Goal: Transaction & Acquisition: Purchase product/service

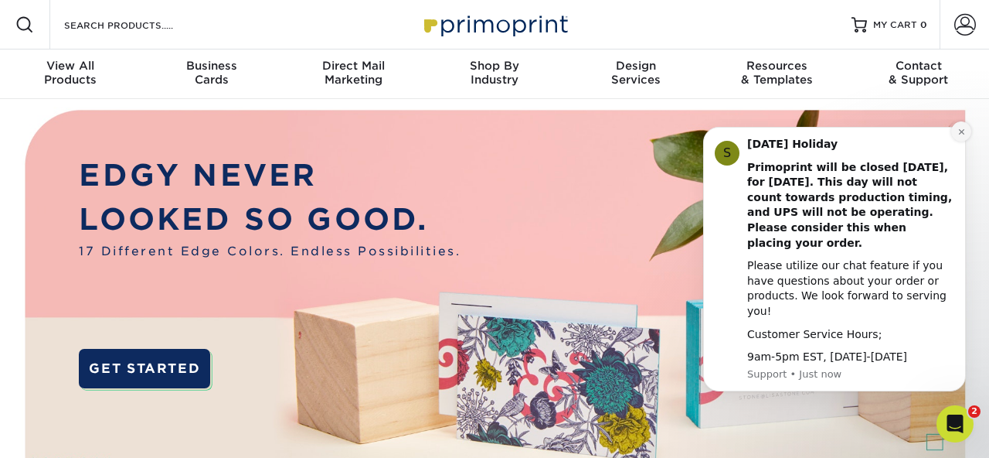
click at [960, 136] on icon "Dismiss notification" at bounding box center [962, 132] width 9 height 9
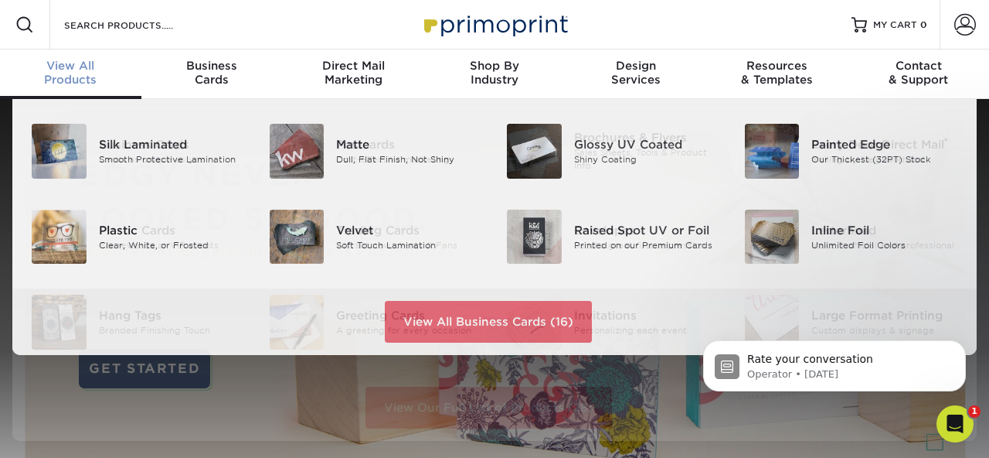
click at [70, 80] on div "View All Products" at bounding box center [70, 73] width 141 height 28
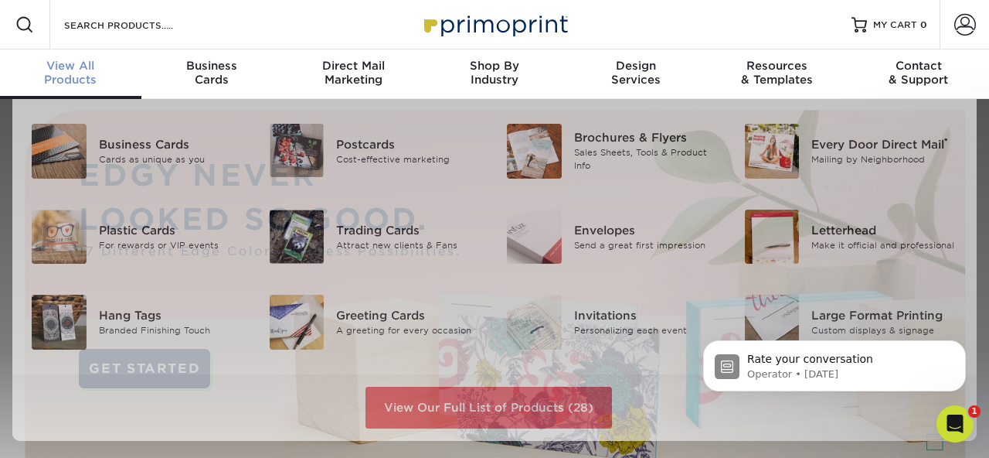
click at [65, 68] on span "View All" at bounding box center [70, 66] width 141 height 14
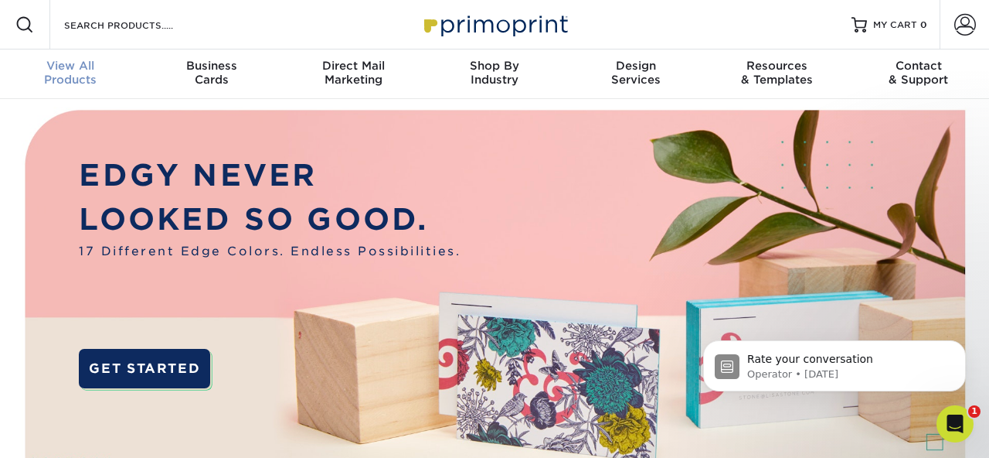
click at [77, 83] on div "View All Products" at bounding box center [70, 73] width 141 height 28
click at [216, 33] on div "Resources Menu Search Products Account SIGN IN CREATE AN ACCOUNT forgot passwor…" at bounding box center [494, 24] width 989 height 49
click at [158, 33] on input "Search Products" at bounding box center [138, 24] width 151 height 19
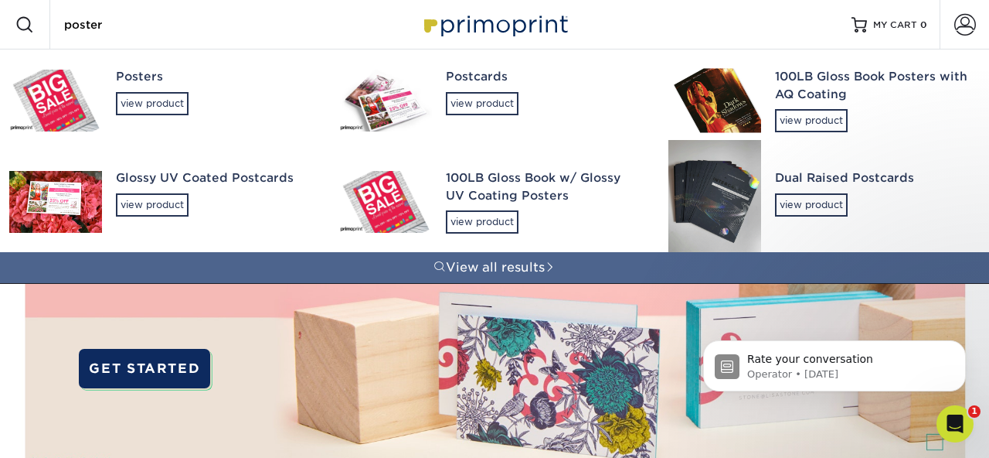
type input "poster"
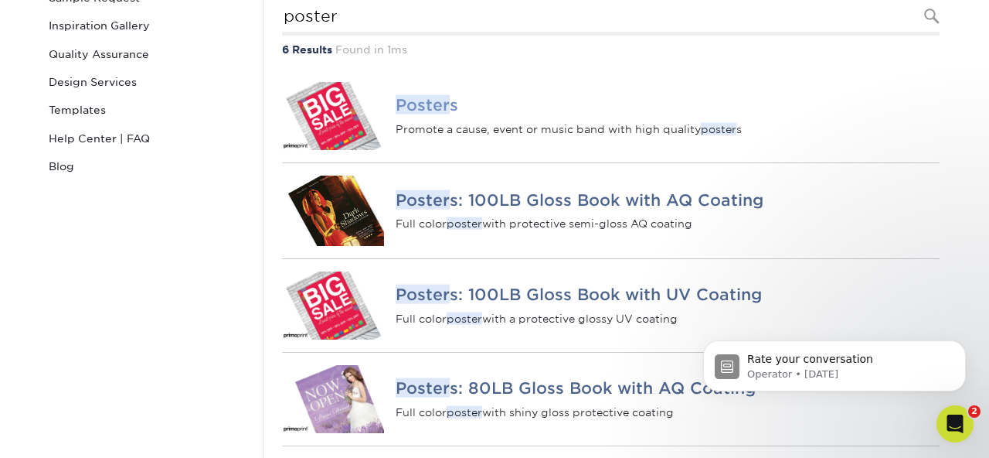
scroll to position [244, 0]
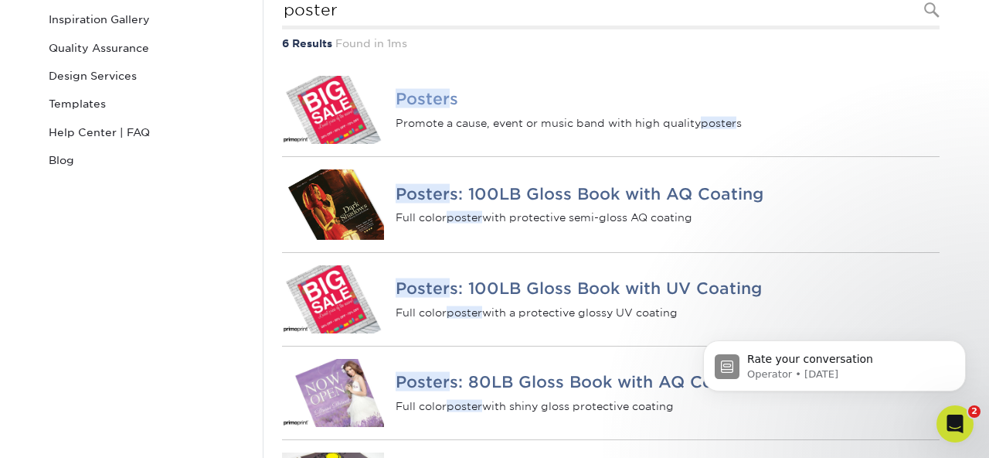
click at [421, 108] on em "Poster" at bounding box center [423, 98] width 54 height 19
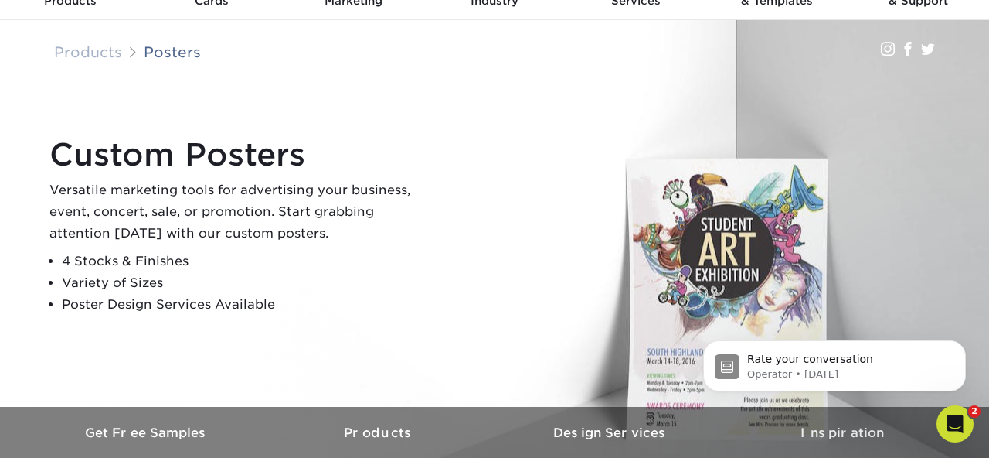
scroll to position [40, 0]
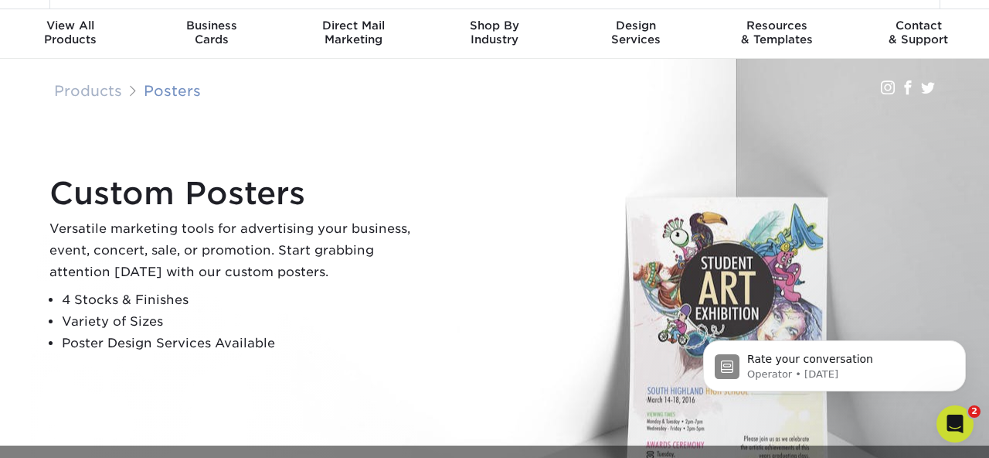
click at [172, 93] on link "Posters" at bounding box center [172, 90] width 57 height 17
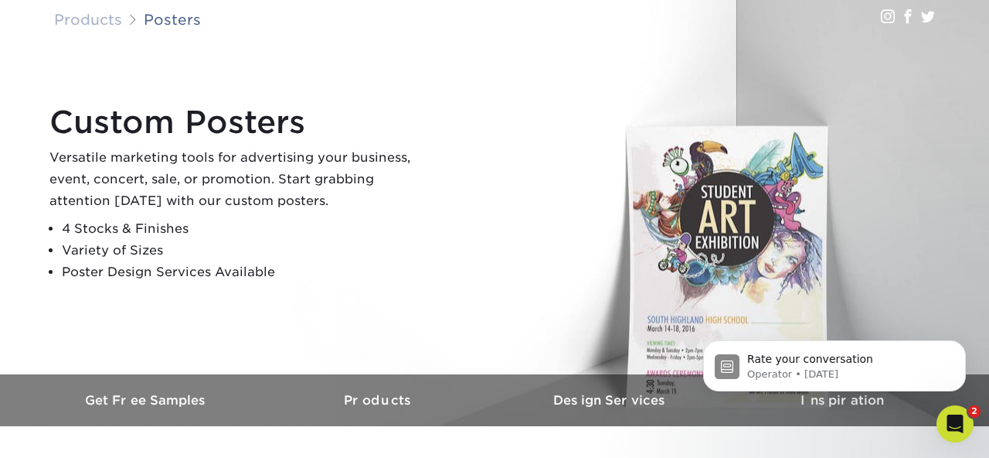
scroll to position [172, 0]
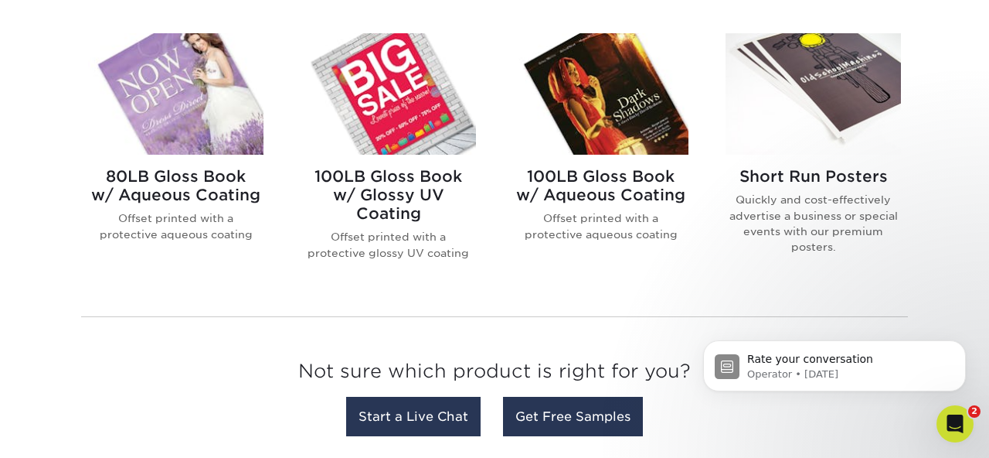
scroll to position [645, 0]
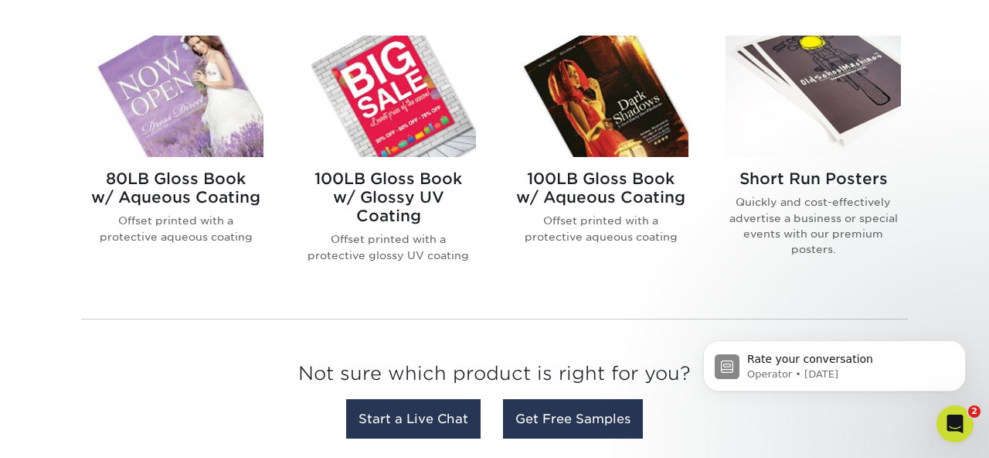
click at [831, 71] on img at bounding box center [813, 96] width 175 height 121
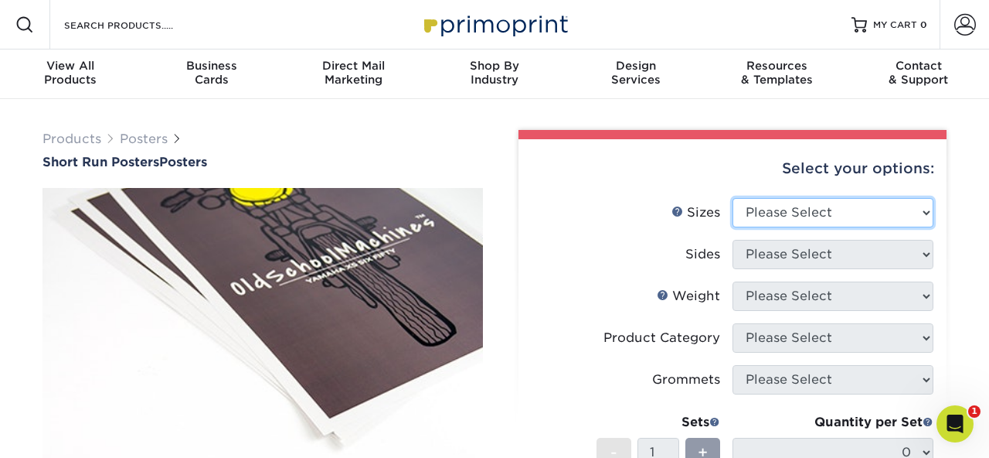
click at [929, 209] on select "Please Select 12" x 12" 12" x 15" 12" x 17" 12" x 18" 12" x 20" 12" x 24" 12" x…" at bounding box center [833, 212] width 201 height 29
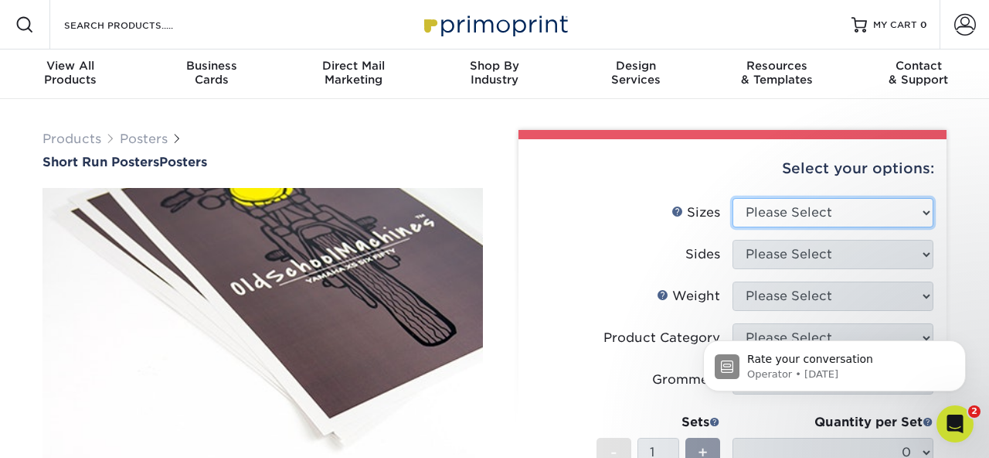
select select "14.00x22.00"
click at [733, 198] on select "Please Select 12" x 12" 12" x 15" 12" x 17" 12" x 18" 12" x 20" 12" x 24" 12" x…" at bounding box center [833, 212] width 201 height 29
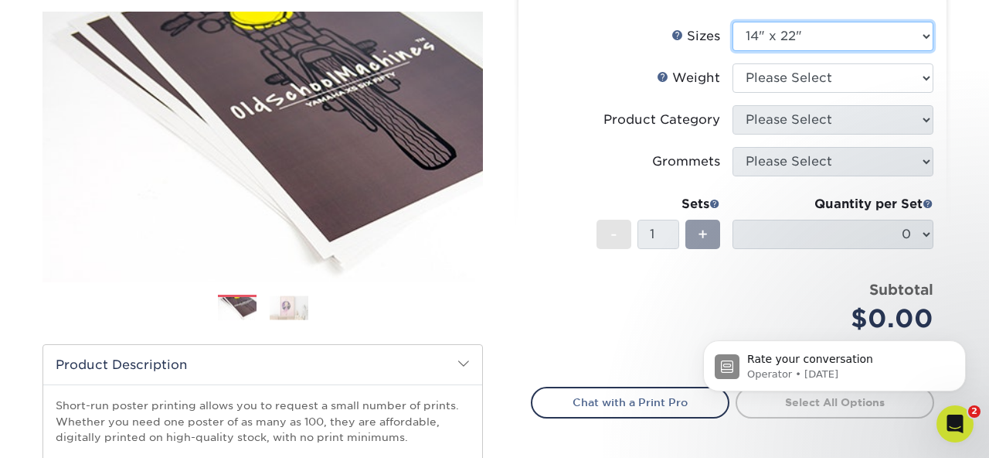
scroll to position [179, 0]
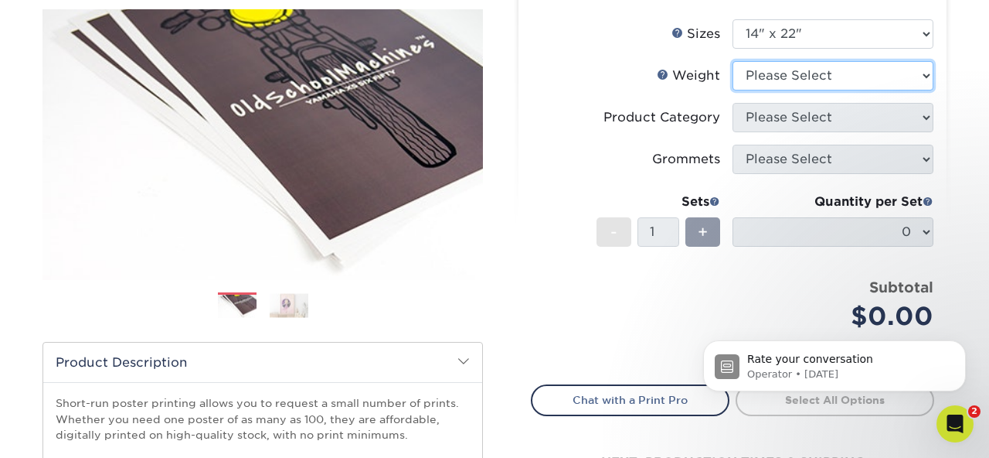
click at [922, 78] on select "Please Select 12PTC2S 8PHOTO" at bounding box center [833, 75] width 201 height 29
select select "12PTC2S"
click at [733, 61] on select "Please Select 12PTC2S 8PHOTO" at bounding box center [833, 75] width 201 height 29
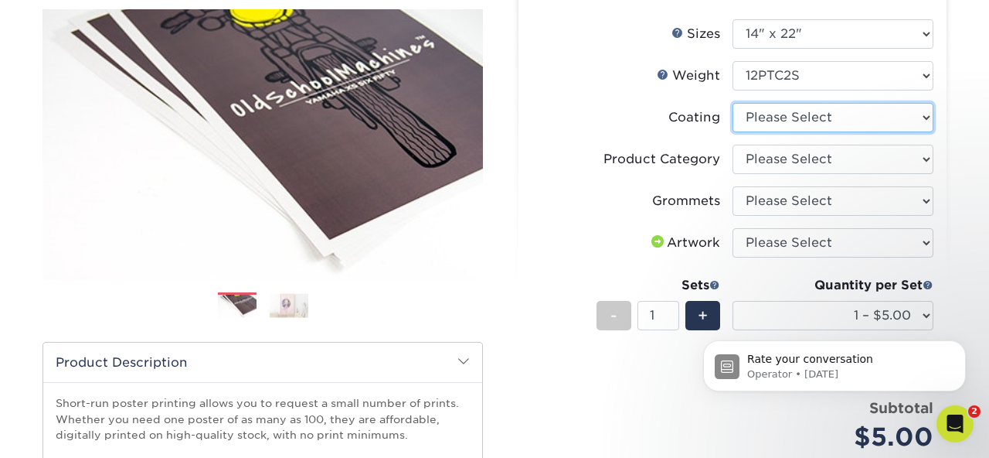
click at [925, 117] on select at bounding box center [833, 117] width 201 height 29
select select "3e7618de-abca-4bda-9f97-8b9129e913d8"
click at [733, 103] on select at bounding box center [833, 117] width 201 height 29
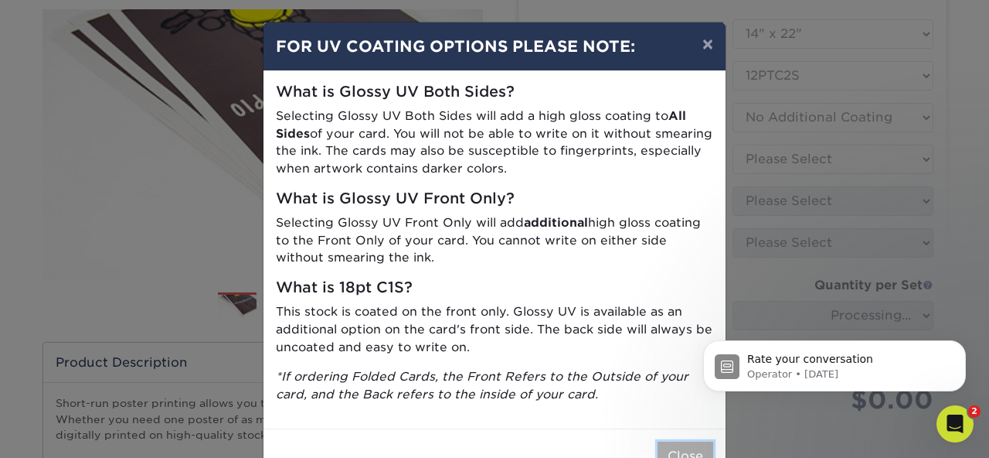
click at [679, 444] on button "Close" at bounding box center [686, 455] width 56 height 29
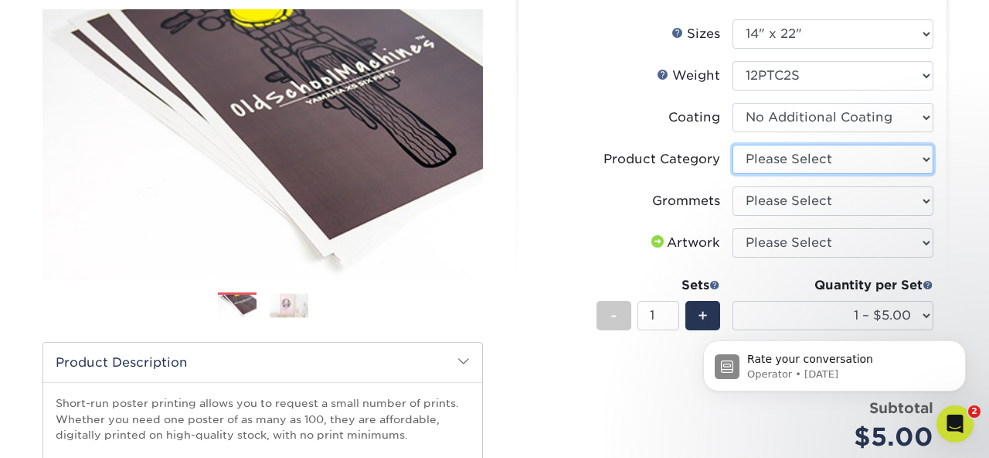
click at [921, 160] on select "Please Select Blockout Poster" at bounding box center [833, 159] width 201 height 29
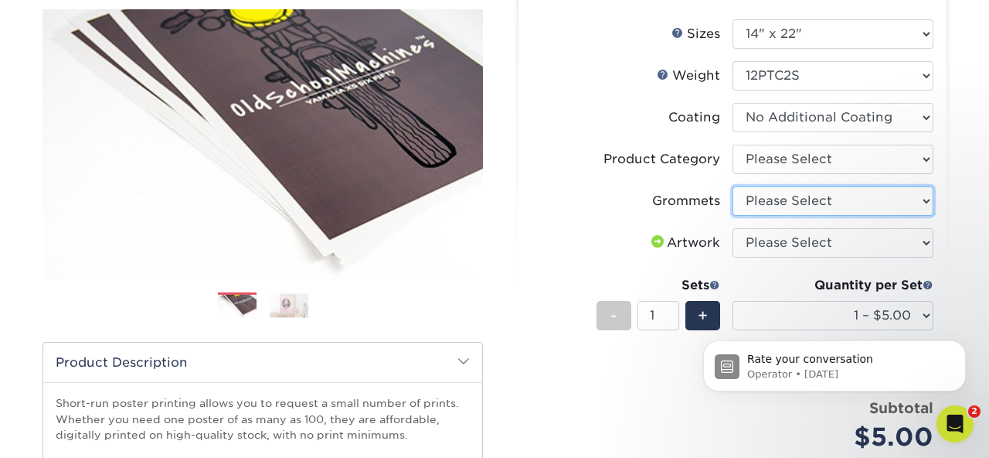
click at [927, 200] on select "Please Select No Grommets Yes, Grommet All 4 Corners Yes, Grommets Top Corners …" at bounding box center [833, 200] width 201 height 29
select select "90d329df-db80-4206-b821-ff9d3f363977"
click at [733, 186] on select "Please Select No Grommets Yes, Grommet All 4 Corners Yes, Grommets Top Corners …" at bounding box center [833, 200] width 201 height 29
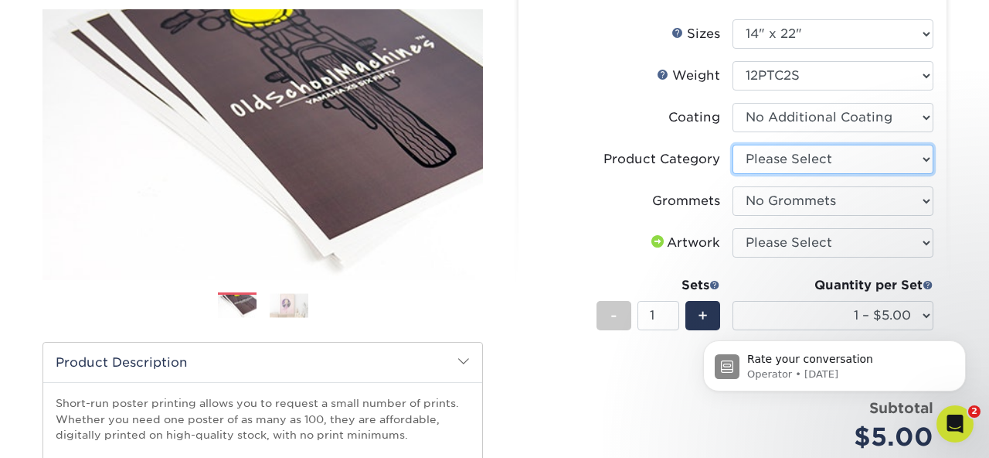
click at [923, 158] on select "Please Select Blockout Poster" at bounding box center [833, 159] width 201 height 29
select select "fa4be506-53fb-4ae9-92ef-b1dd4b719e38"
click at [733, 145] on select "Please Select Blockout Poster" at bounding box center [833, 159] width 201 height 29
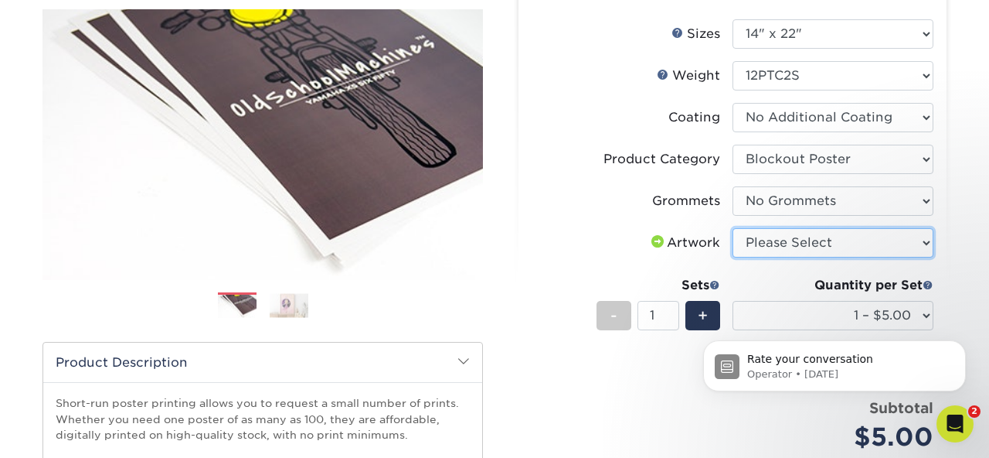
click at [930, 235] on select "Please Select I will upload files I need a design - $150" at bounding box center [833, 242] width 201 height 29
select select "upload"
click at [733, 228] on select "Please Select I will upload files I need a design - $150" at bounding box center [833, 242] width 201 height 29
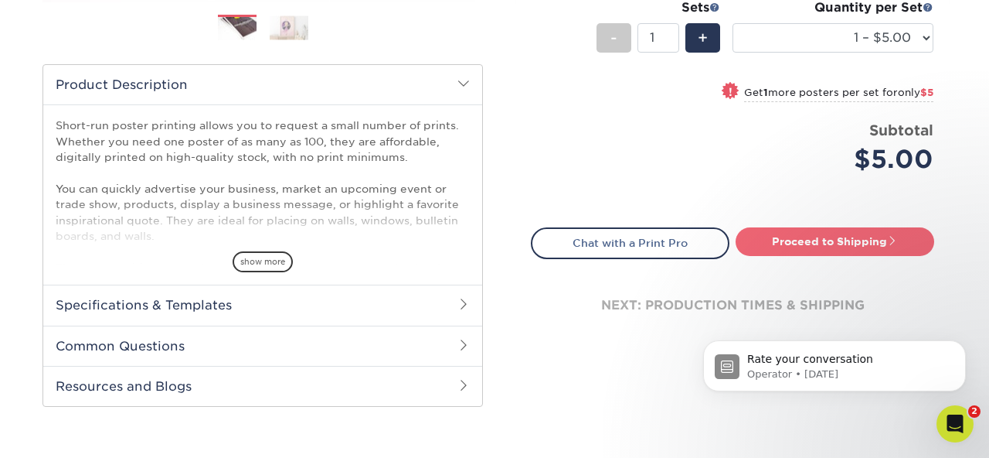
scroll to position [482, 0]
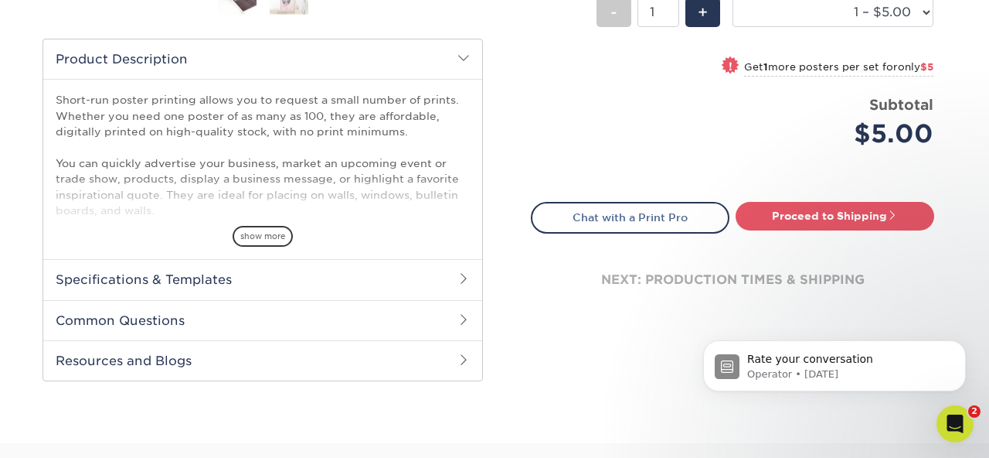
click at [689, 281] on div "next: production times & shipping" at bounding box center [733, 279] width 404 height 93
click at [813, 220] on link "Proceed to Shipping" at bounding box center [835, 216] width 199 height 28
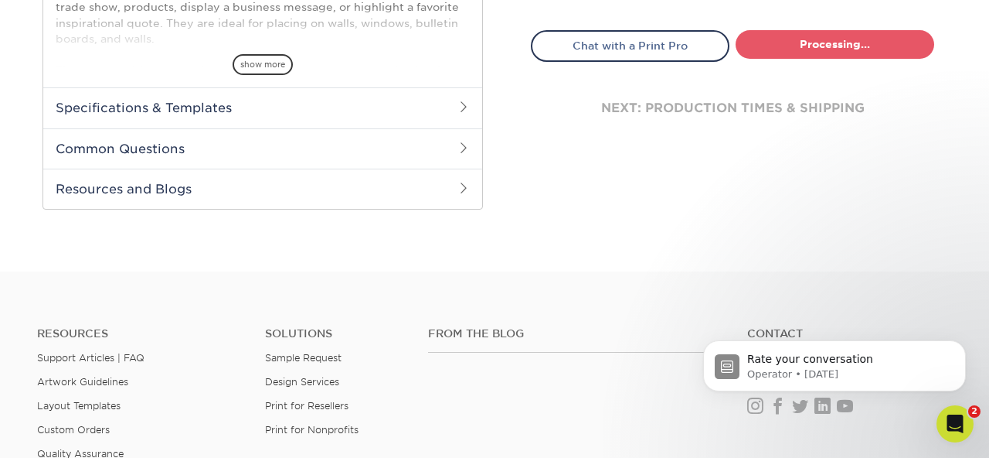
select select "50facab1-71c7-4043-9b6f-5c40bd4c0483"
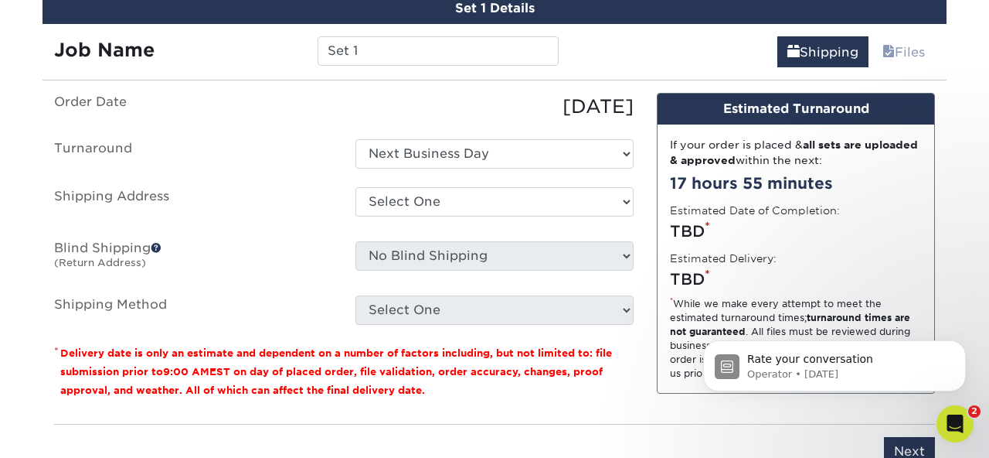
scroll to position [931, 0]
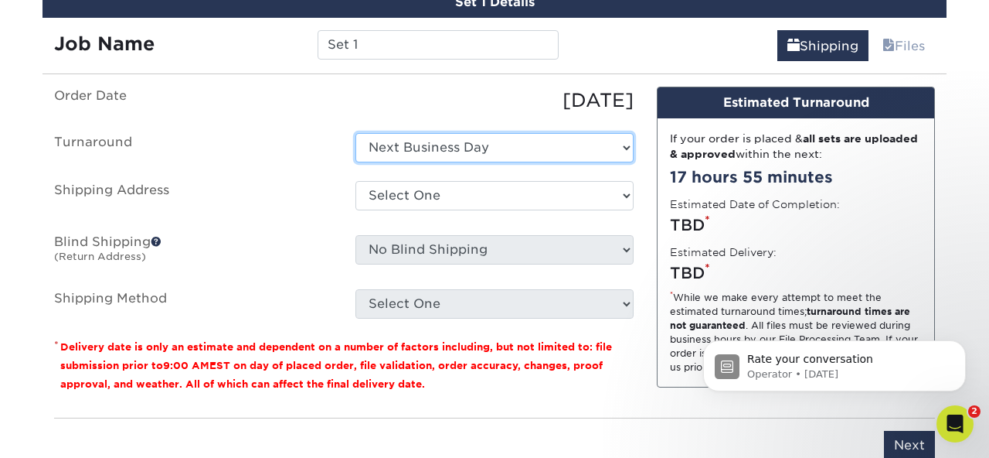
click at [627, 142] on select "Select One Next Business Day" at bounding box center [495, 147] width 278 height 29
click at [356, 133] on select "Select One Next Business Day" at bounding box center [495, 147] width 278 height 29
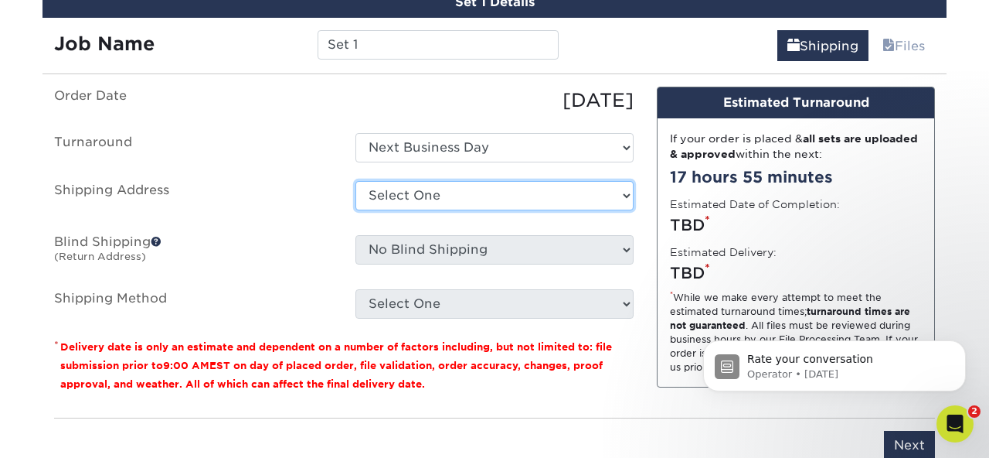
click at [626, 195] on select "Select One + Add New Address - Login" at bounding box center [495, 195] width 278 height 29
select select "newaddress"
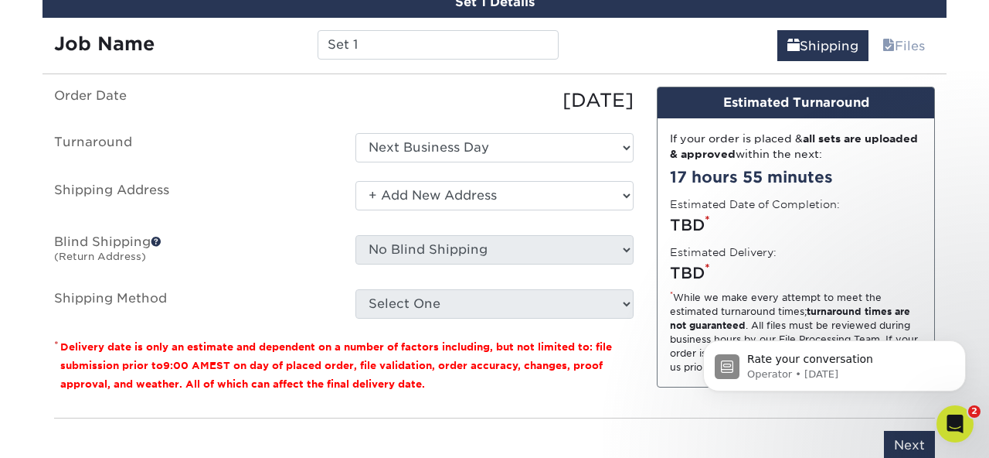
click at [356, 181] on select "Select One + Add New Address - Login" at bounding box center [495, 195] width 278 height 29
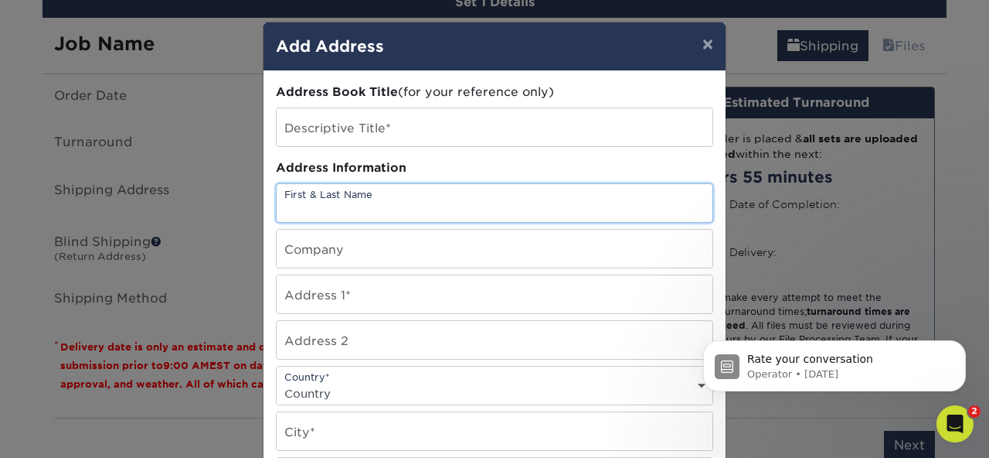
click at [352, 196] on input "text" at bounding box center [495, 203] width 436 height 38
type input "[PERSON_NAME]"
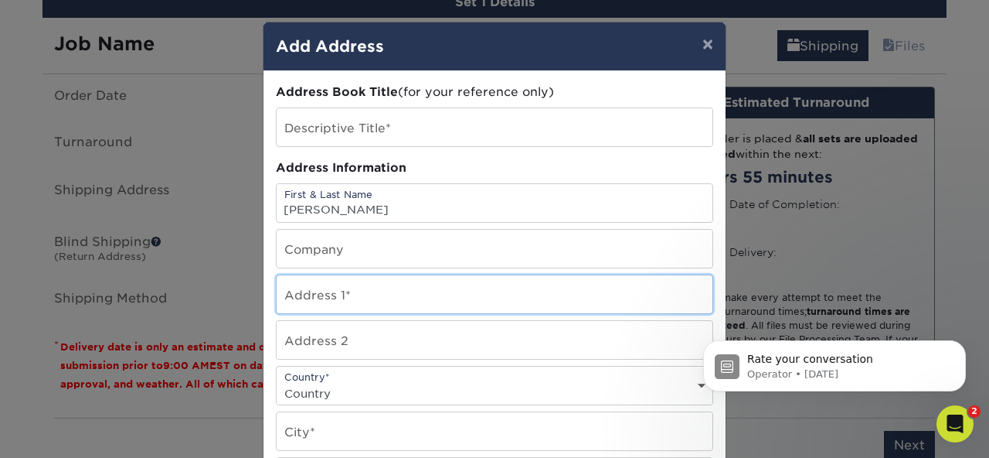
type input "[STREET_ADDRESS]"
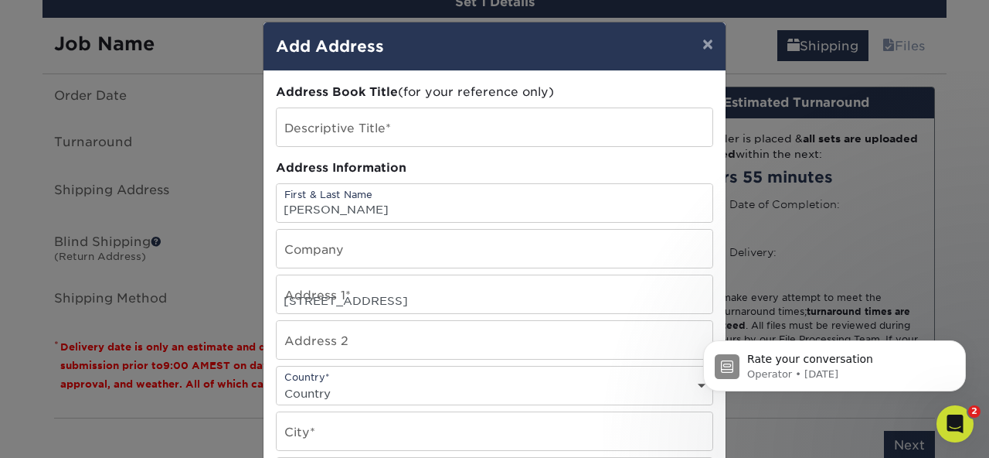
select select "US"
type input "[GEOGRAPHIC_DATA]"
select select "[GEOGRAPHIC_DATA]"
type input "78613"
type input "5124233740"
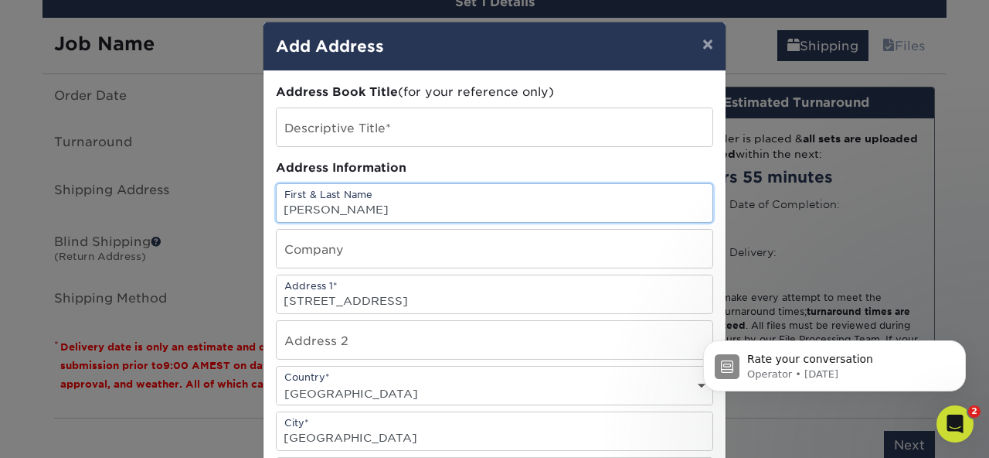
drag, startPoint x: 315, startPoint y: 209, endPoint x: 144, endPoint y: 183, distance: 173.6
click at [146, 184] on div "× Add Address Address Book Title (for your reference only) Descriptive Title* A…" at bounding box center [494, 229] width 989 height 458
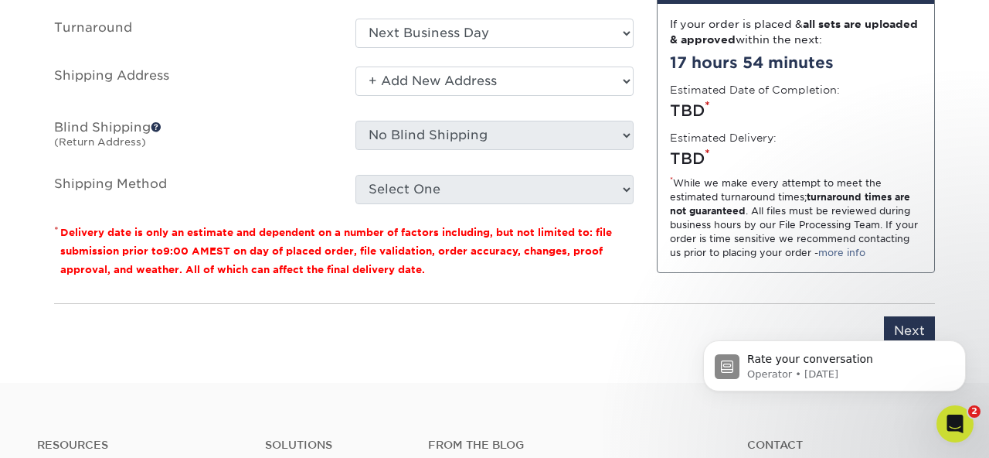
scroll to position [987, 0]
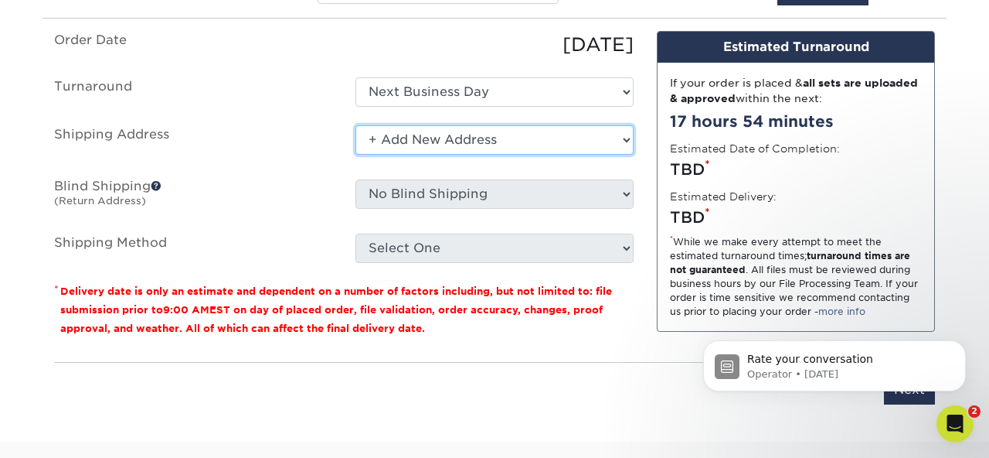
click at [624, 140] on select "Select One + Add New Address - Login" at bounding box center [495, 139] width 278 height 29
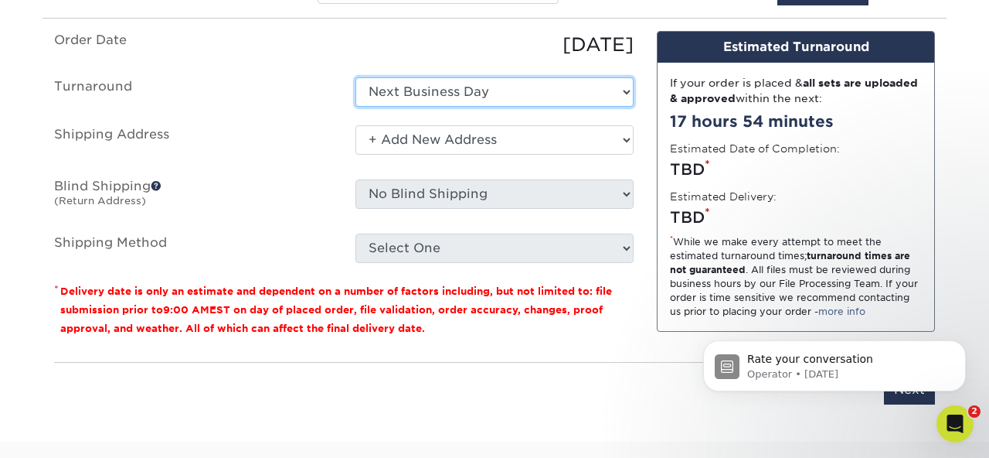
click at [624, 90] on select "Select One Next Business Day" at bounding box center [495, 91] width 278 height 29
click at [356, 77] on select "Select One Next Business Day" at bounding box center [495, 91] width 278 height 29
click at [636, 140] on div "Select One + Add New Address - Login" at bounding box center [494, 143] width 301 height 36
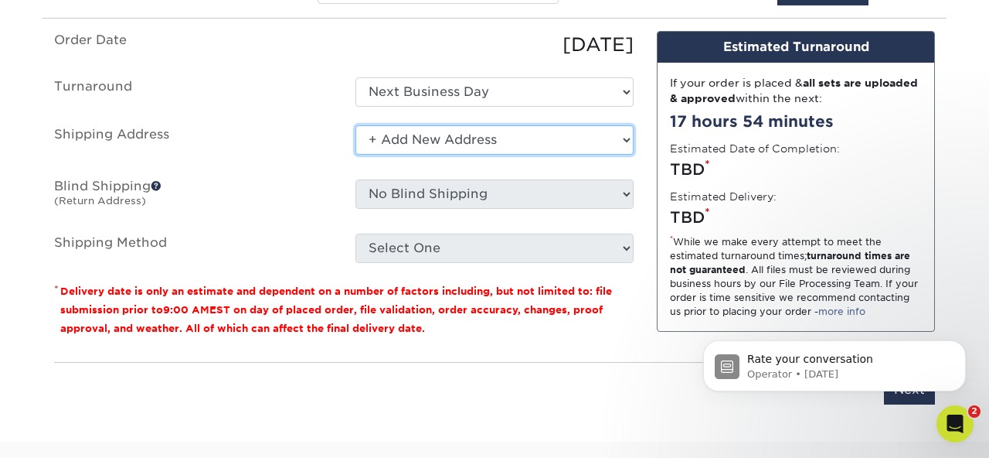
click at [618, 138] on select "Select One + Add New Address - Login" at bounding box center [495, 139] width 278 height 29
click at [629, 137] on select "Select One + Add New Address - Login" at bounding box center [495, 139] width 278 height 29
click at [356, 125] on select "Select One + Add New Address - Login" at bounding box center [495, 139] width 278 height 29
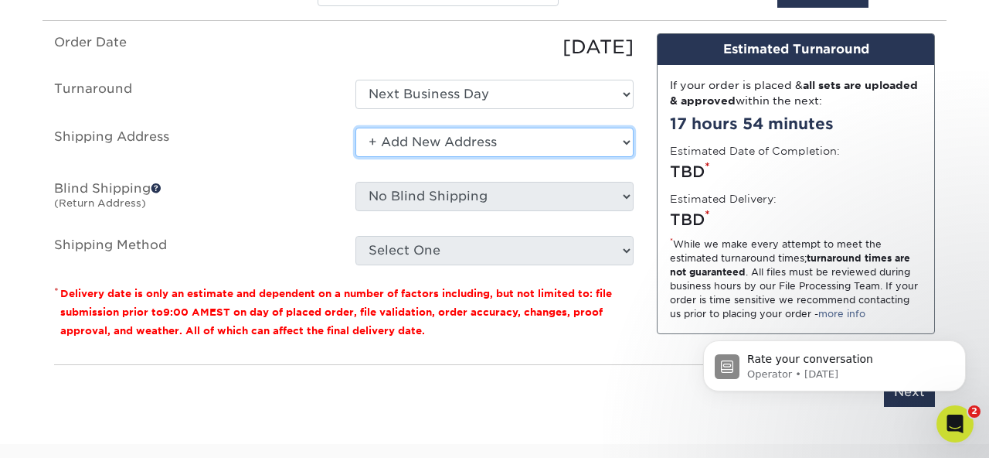
click at [476, 136] on select "Select One + Add New Address - Login" at bounding box center [495, 142] width 278 height 29
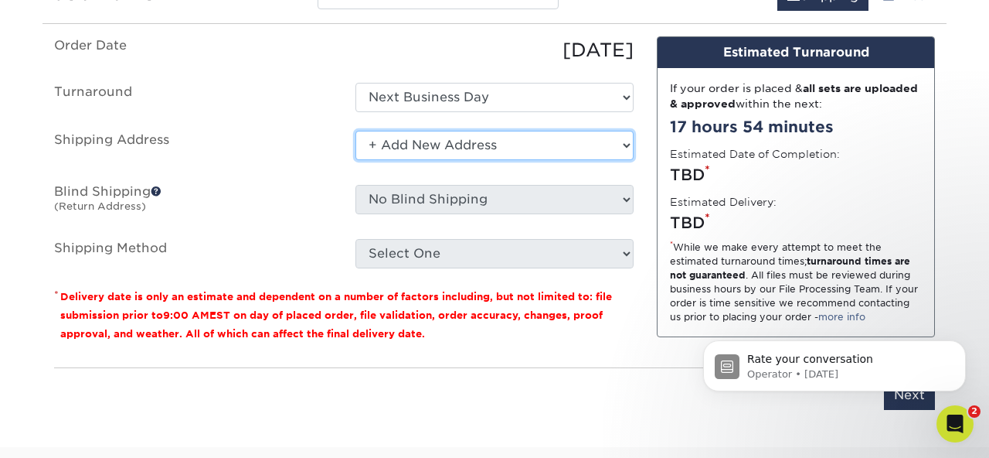
scroll to position [981, 0]
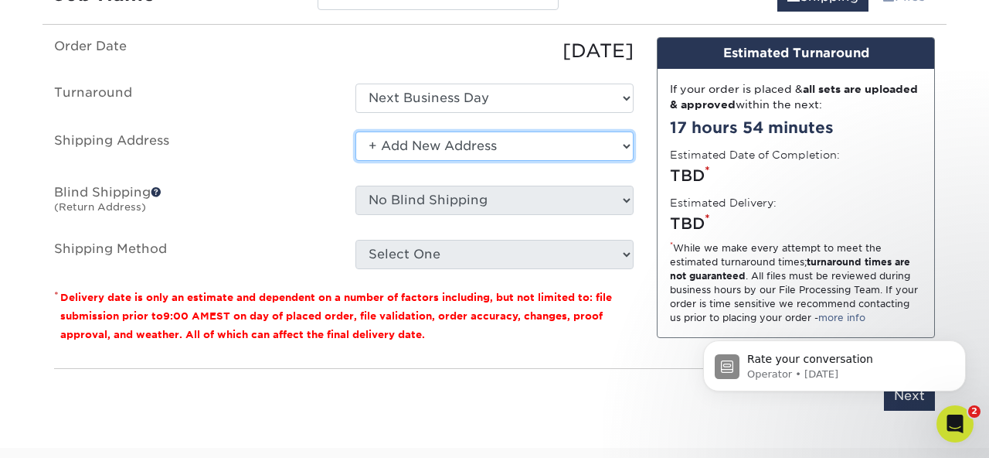
click at [356, 131] on select "Select One + Add New Address - Login" at bounding box center [495, 145] width 278 height 29
click at [232, 121] on ul "Order Date [DATE] [GEOGRAPHIC_DATA] Select One Next Business Day Shipping Addre…" at bounding box center [344, 153] width 580 height 232
click at [382, 136] on select "Select One + Add New Address - Login" at bounding box center [495, 145] width 278 height 29
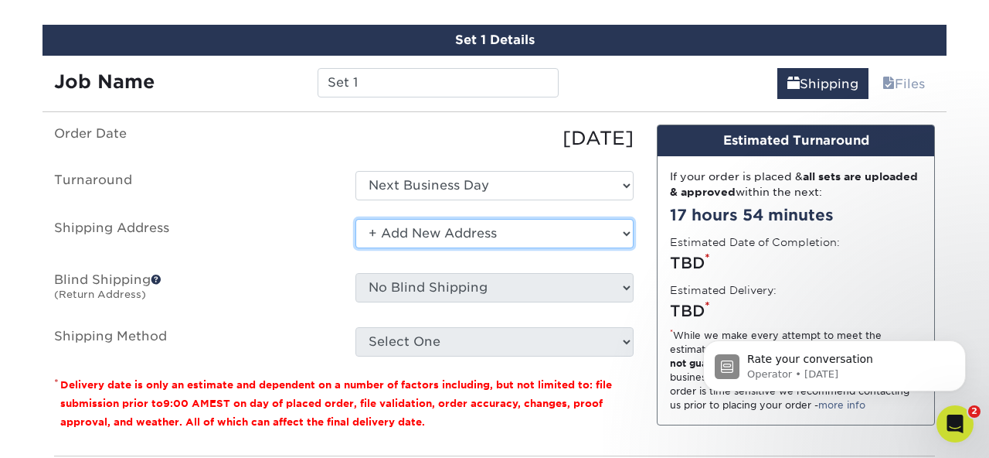
scroll to position [880, 0]
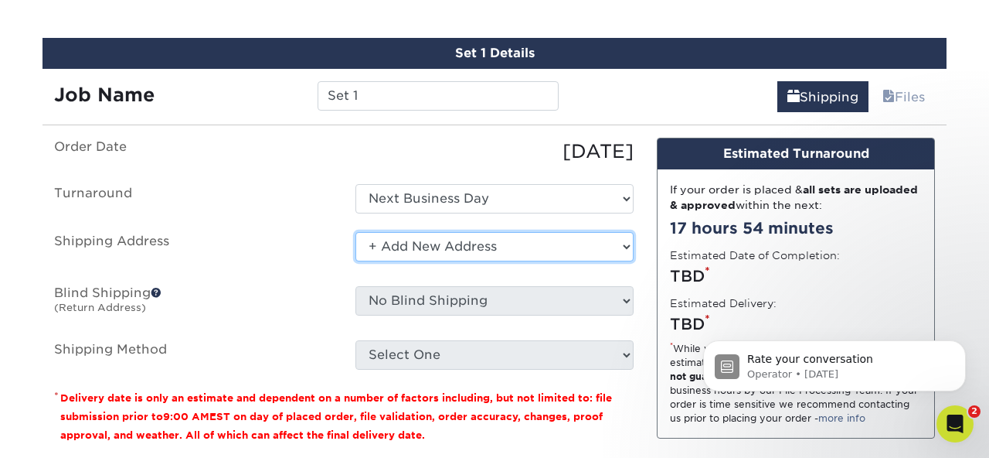
click at [372, 240] on select "Select One + Add New Address - Login" at bounding box center [495, 246] width 278 height 29
click at [356, 232] on select "Select One + Add New Address - Login" at bounding box center [495, 246] width 278 height 29
click at [371, 277] on ul "Order Date [DATE] [GEOGRAPHIC_DATA] Select One Next Business Day Shipping Addre…" at bounding box center [344, 254] width 580 height 232
click at [372, 276] on ul "Order Date [DATE] [GEOGRAPHIC_DATA] Select One Next Business Day Shipping Addre…" at bounding box center [344, 254] width 580 height 232
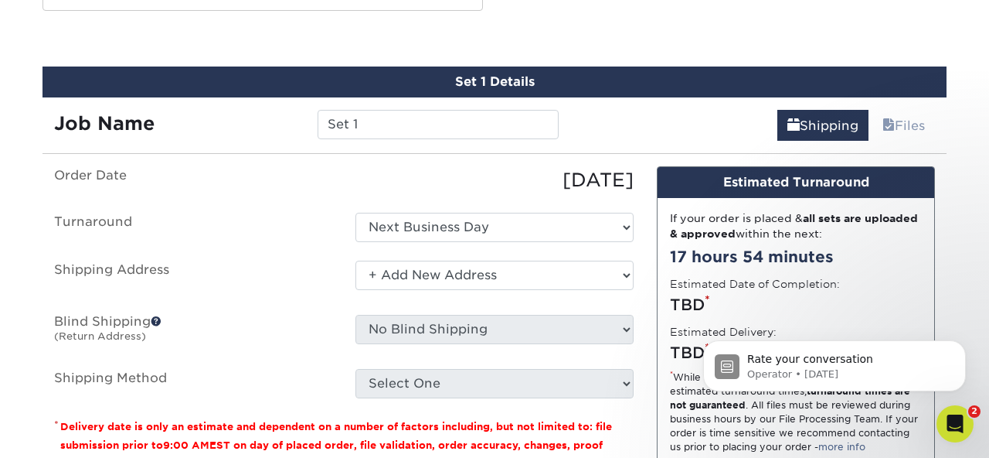
scroll to position [864, 0]
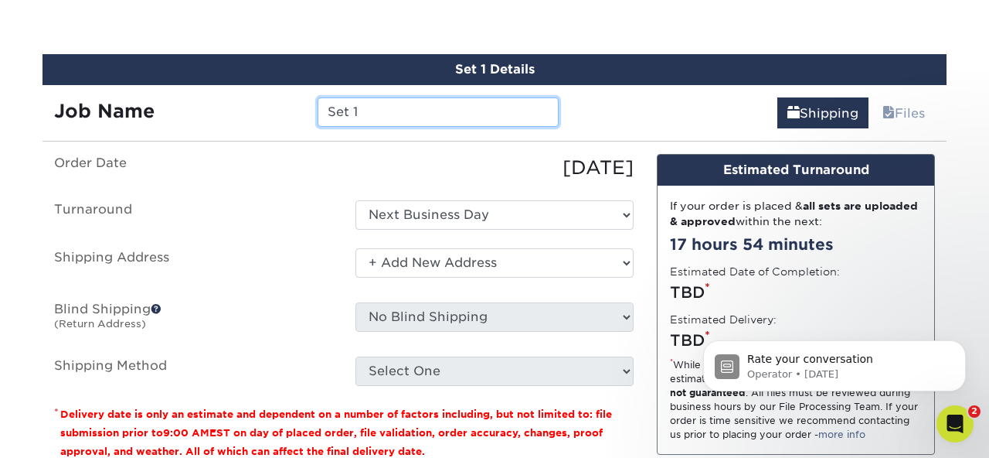
drag, startPoint x: 378, startPoint y: 113, endPoint x: 55, endPoint y: 40, distance: 331.2
type input "Kids PickUp"
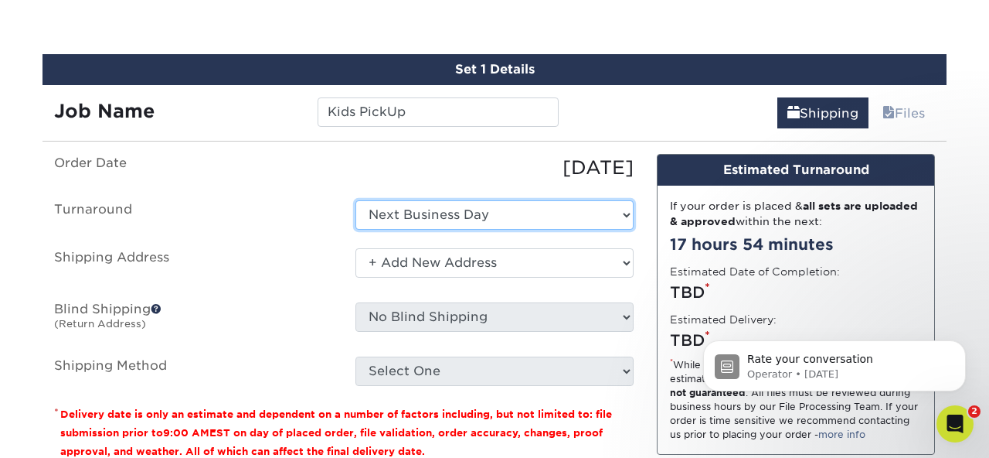
click at [621, 219] on select "Select One Next Business Day" at bounding box center [495, 214] width 278 height 29
click at [356, 200] on select "Select One Next Business Day" at bounding box center [495, 214] width 278 height 29
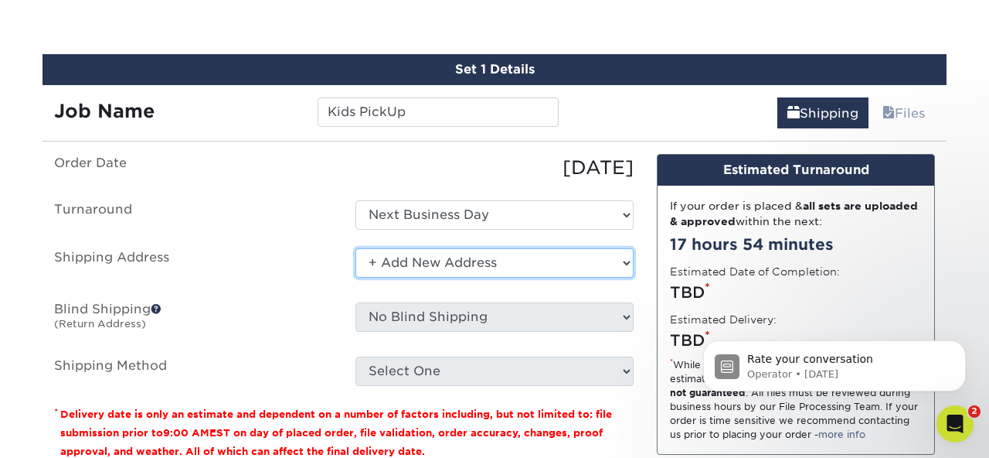
click at [630, 260] on select "Select One + Add New Address - Login" at bounding box center [495, 262] width 278 height 29
click at [356, 248] on select "Select One + Add New Address - Login" at bounding box center [495, 262] width 278 height 29
click at [509, 257] on select "Select One + Add New Address - Login" at bounding box center [495, 262] width 278 height 29
click at [356, 248] on select "Select One + Add New Address - Login" at bounding box center [495, 262] width 278 height 29
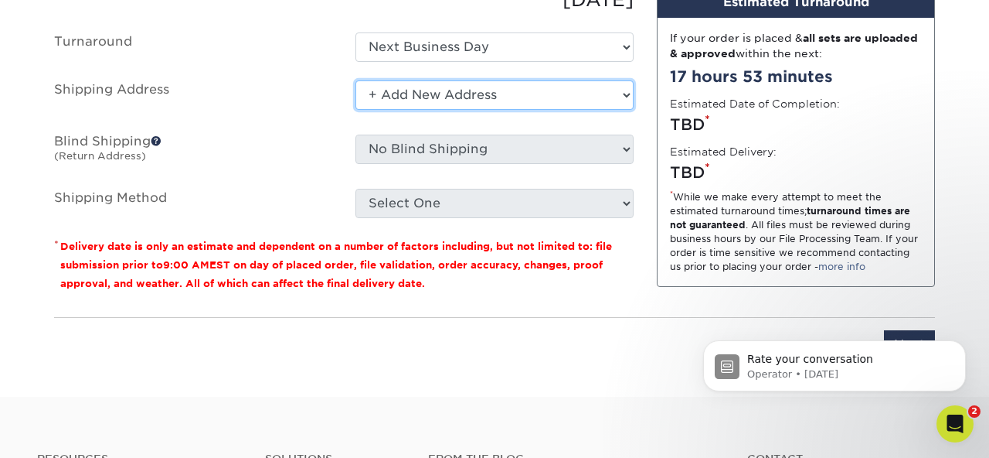
scroll to position [942, 0]
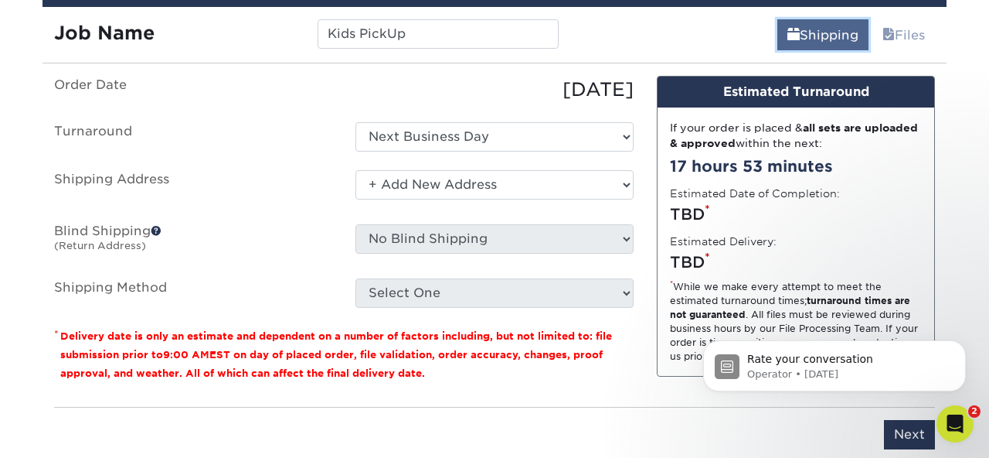
click at [810, 43] on link "Shipping" at bounding box center [823, 34] width 91 height 31
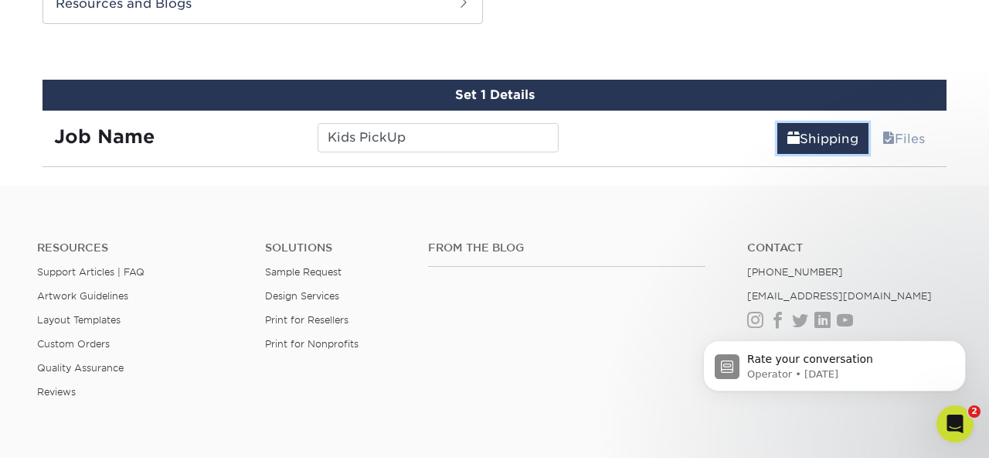
scroll to position [842, 0]
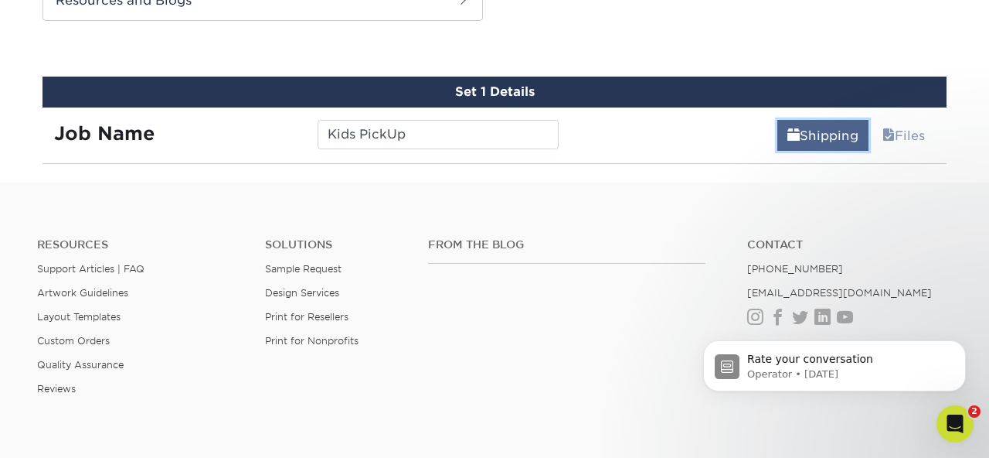
click at [829, 141] on link "Shipping" at bounding box center [823, 135] width 91 height 31
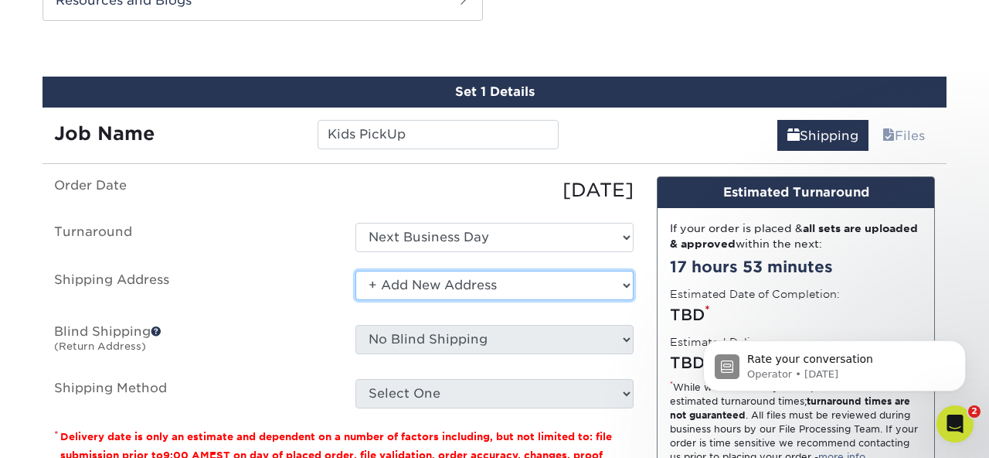
click at [380, 281] on select "Select One + Add New Address - Login" at bounding box center [495, 285] width 278 height 29
click at [356, 271] on select "Select One + Add New Address - Login" at bounding box center [495, 285] width 278 height 29
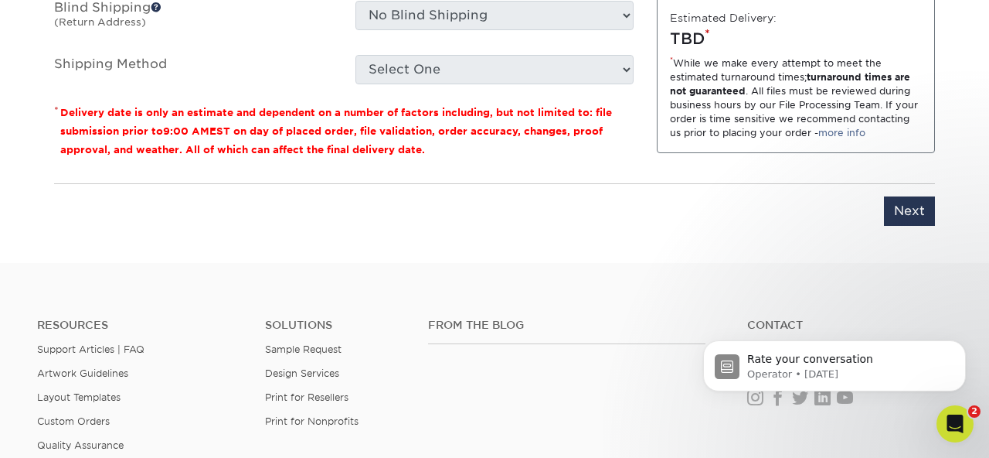
scroll to position [1169, 0]
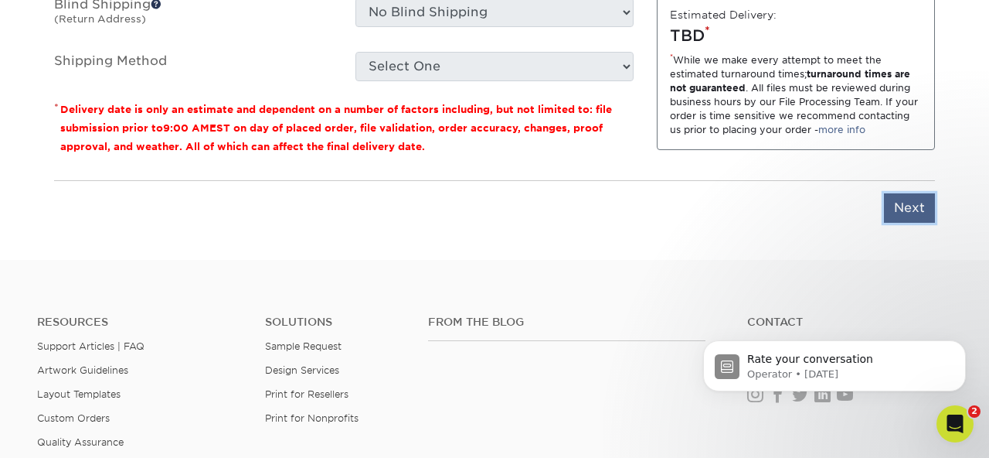
click at [917, 210] on input "Next" at bounding box center [909, 207] width 51 height 29
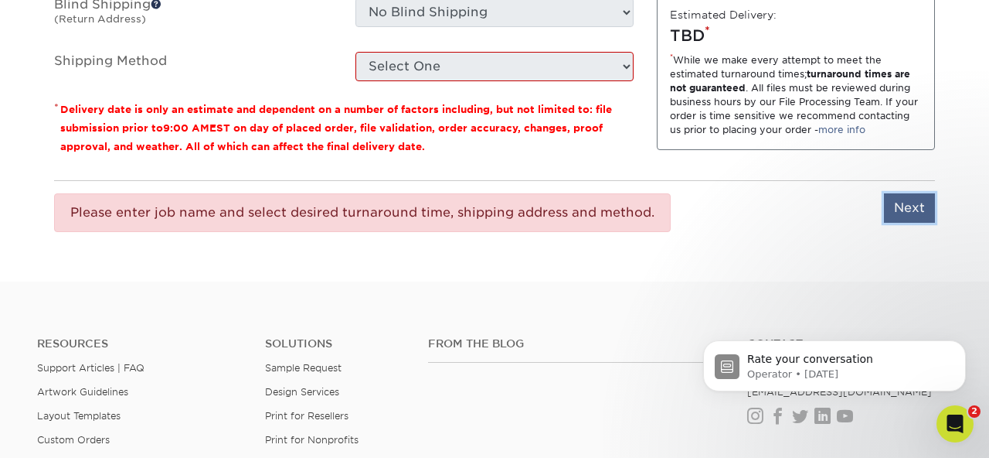
click at [913, 218] on input "Next" at bounding box center [909, 207] width 51 height 29
type input "Next"
